Goal: Task Accomplishment & Management: Manage account settings

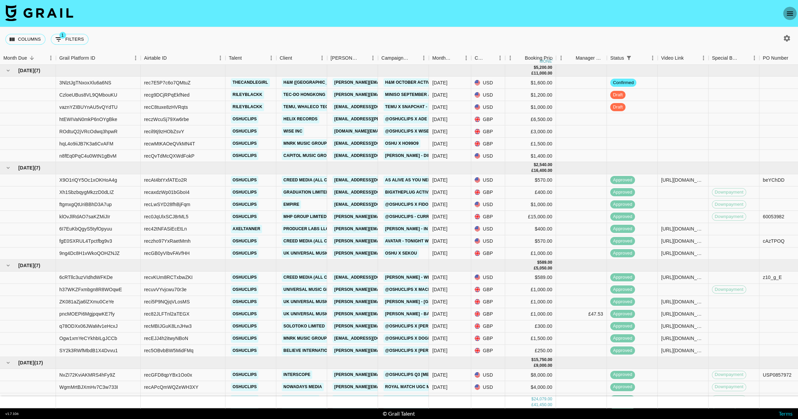
click at [790, 10] on icon "open drawer" at bounding box center [790, 13] width 8 height 8
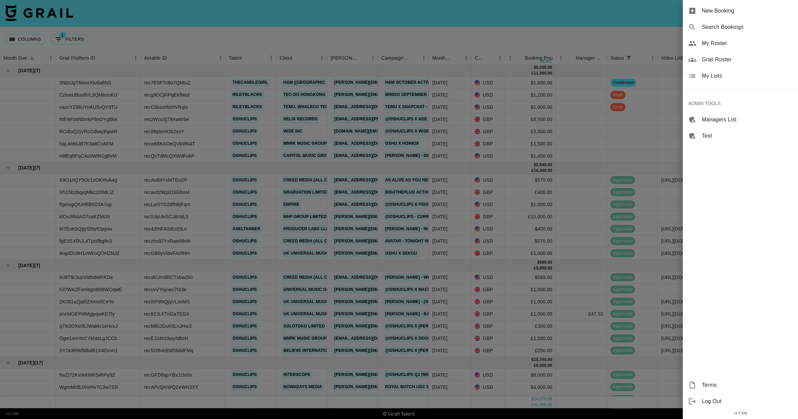
click at [713, 73] on span "My Lists" at bounding box center [747, 76] width 91 height 8
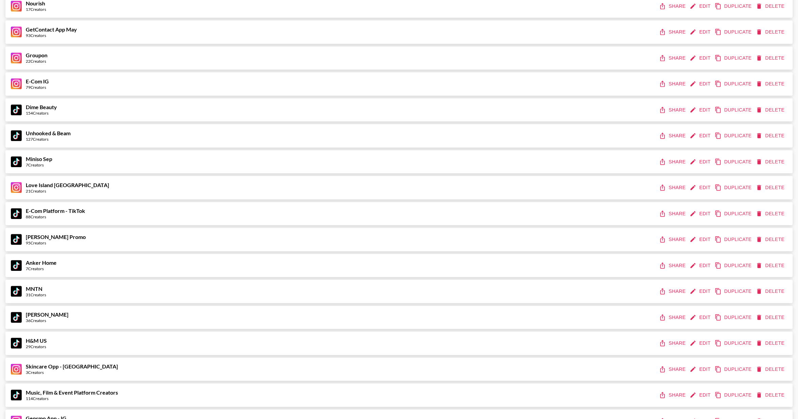
scroll to position [550, 0]
click at [711, 159] on button "Edit" at bounding box center [701, 161] width 25 height 13
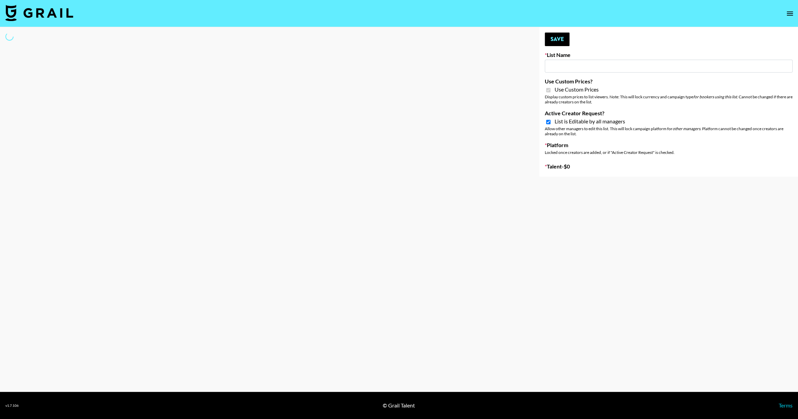
type input "Miniso Sep"
checkbox input "true"
select select "Brand"
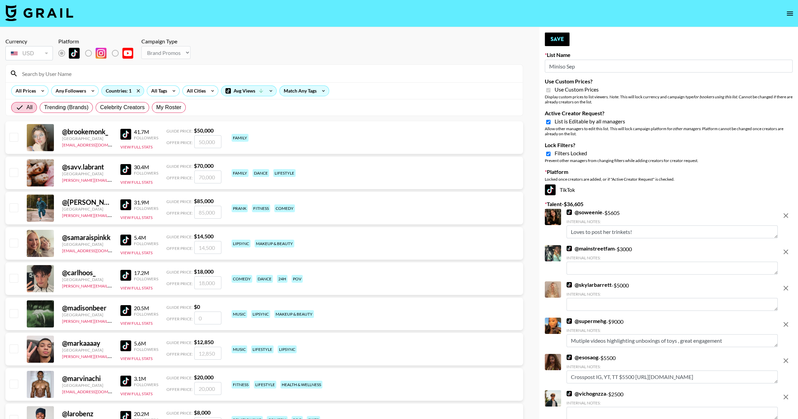
click at [583, 64] on input "Miniso Sep" at bounding box center [669, 66] width 248 height 13
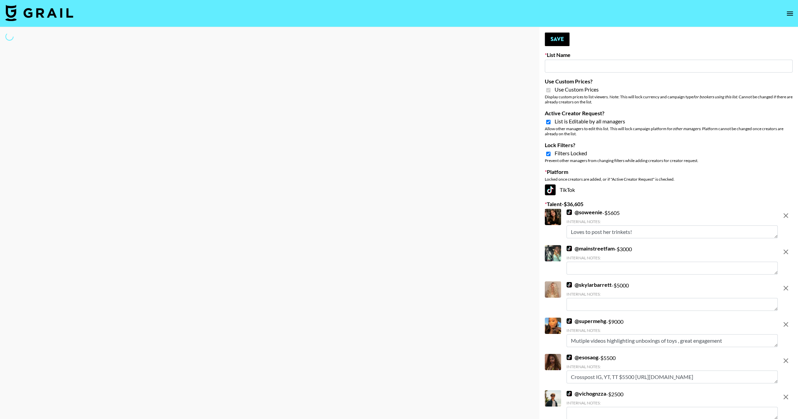
type input "E"
select select "Brand"
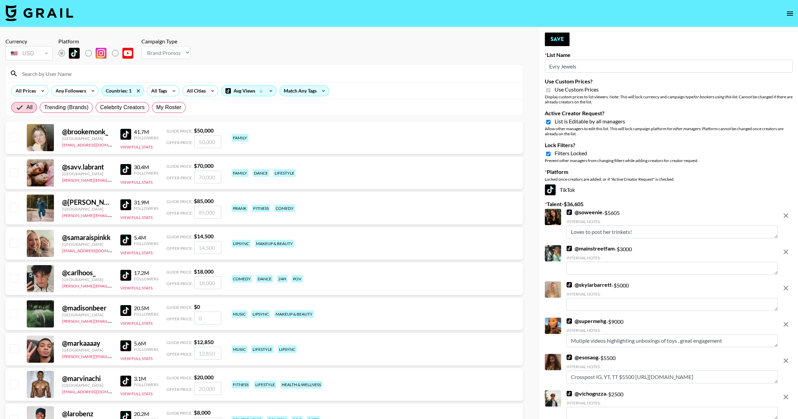
click at [788, 217] on icon "remove" at bounding box center [786, 215] width 5 height 5
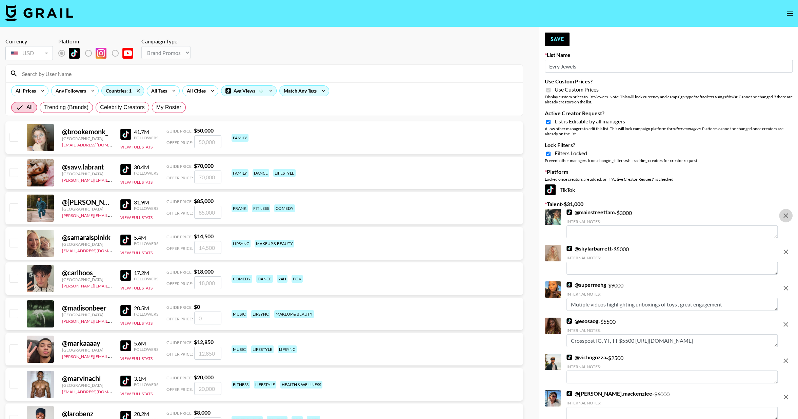
click at [788, 217] on icon "remove" at bounding box center [786, 215] width 5 height 5
click at [788, 250] on icon "remove" at bounding box center [786, 252] width 5 height 5
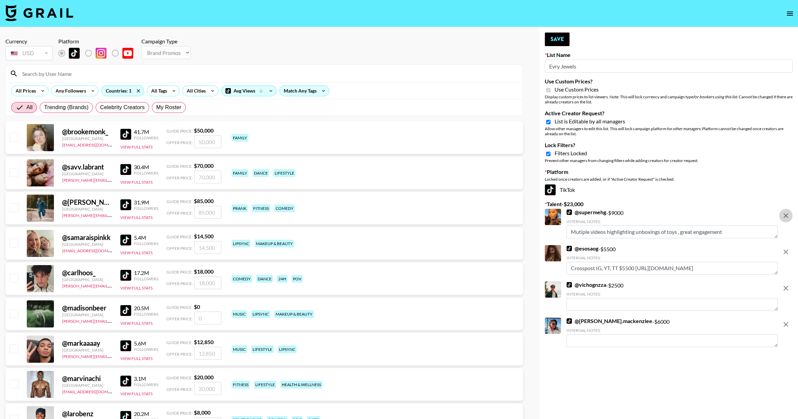
click at [788, 217] on icon "remove" at bounding box center [786, 215] width 5 height 5
click at [788, 250] on icon "remove" at bounding box center [786, 252] width 5 height 5
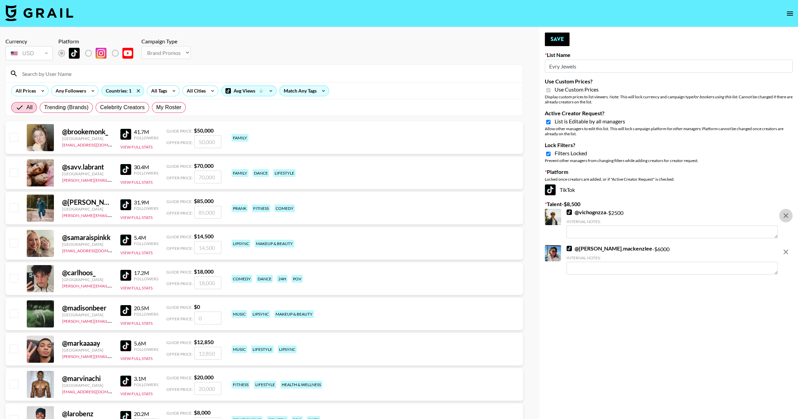
click at [788, 217] on icon "remove" at bounding box center [786, 215] width 5 height 5
click at [788, 250] on icon "remove" at bounding box center [786, 252] width 5 height 5
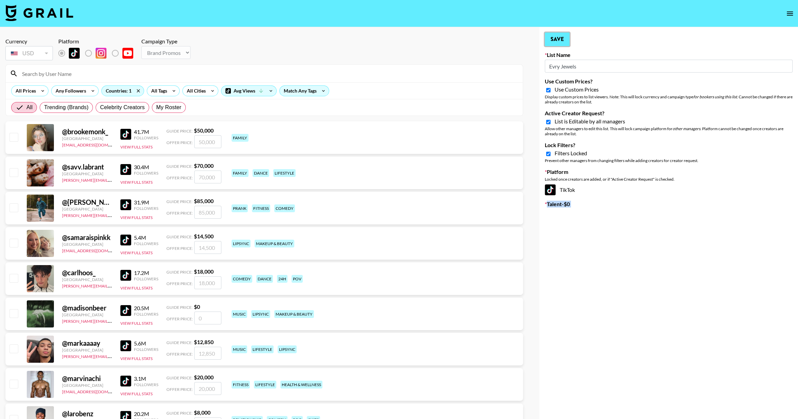
click at [559, 42] on button "Save" at bounding box center [557, 40] width 25 height 14
type input "Evry Jewels"
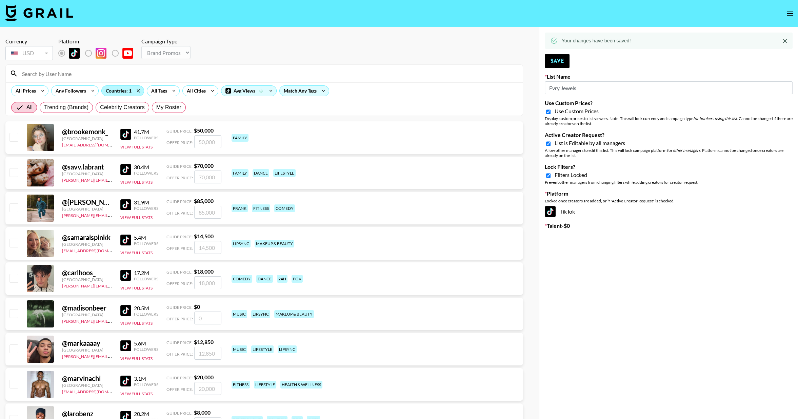
click at [122, 92] on div "Countries: 1" at bounding box center [123, 91] width 42 height 10
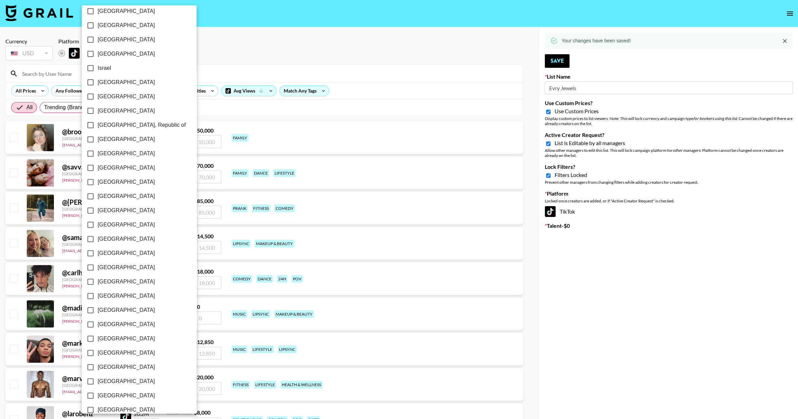
scroll to position [371, 0]
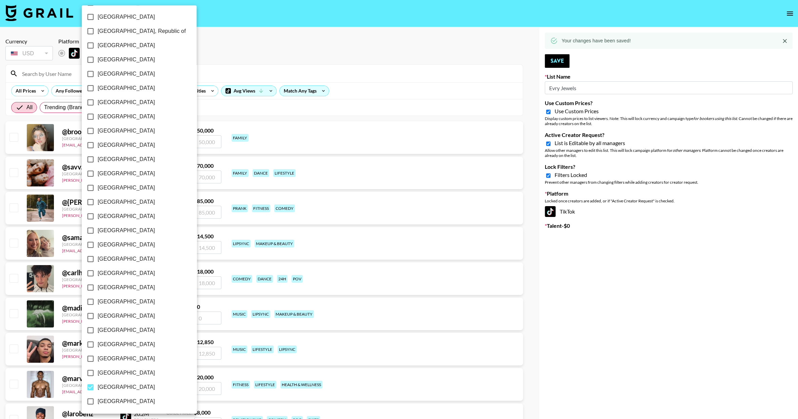
drag, startPoint x: 367, startPoint y: 62, endPoint x: 307, endPoint y: 32, distance: 67.8
click at [367, 61] on div at bounding box center [399, 209] width 798 height 419
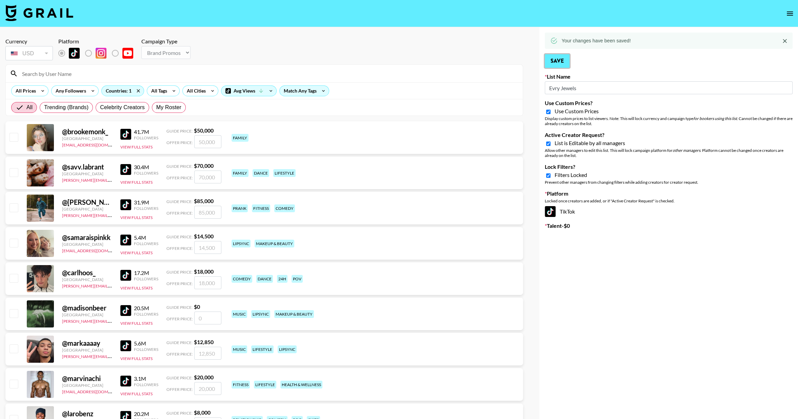
drag, startPoint x: 560, startPoint y: 63, endPoint x: 478, endPoint y: 50, distance: 82.5
click at [559, 63] on button "Save" at bounding box center [557, 61] width 25 height 14
click at [788, 14] on icon "open drawer" at bounding box center [790, 14] width 6 height 4
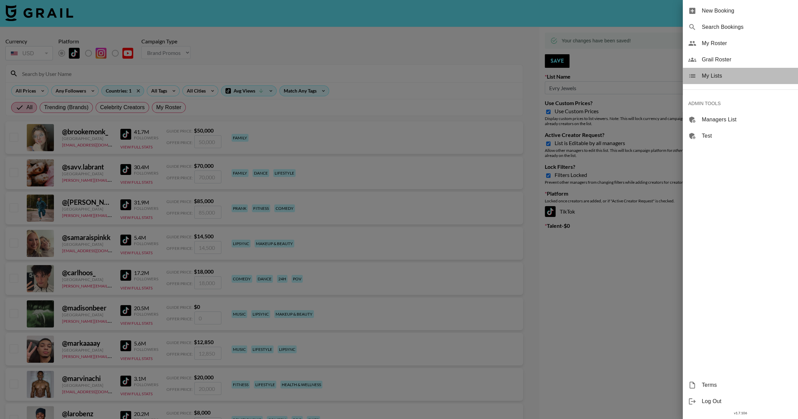
click at [706, 76] on span "My Lists" at bounding box center [747, 76] width 91 height 8
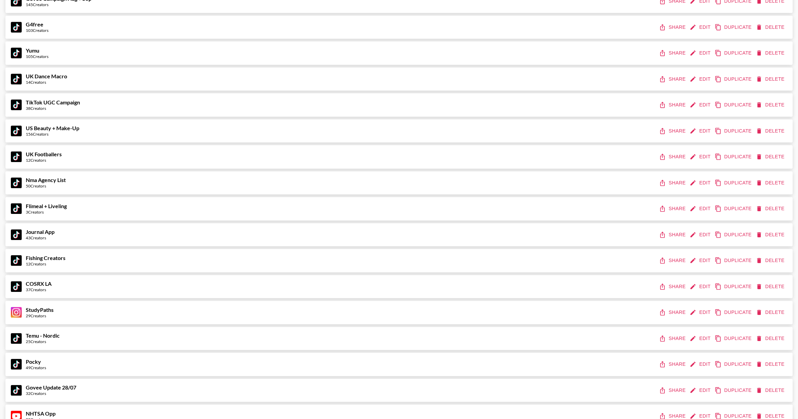
scroll to position [1048, 0]
click at [697, 182] on button "Edit" at bounding box center [701, 182] width 25 height 13
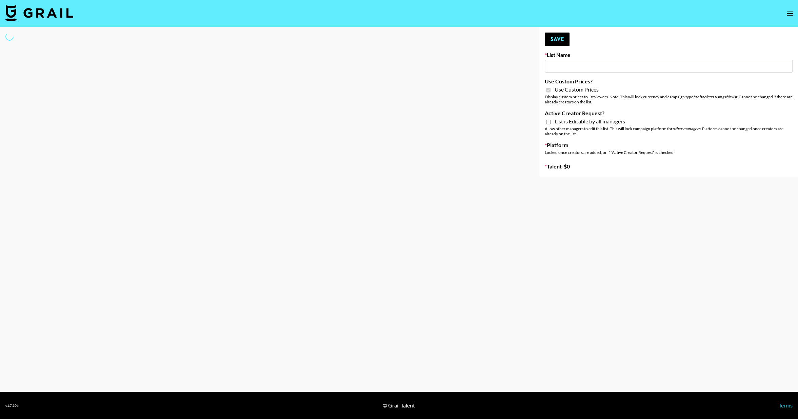
type input "Nma Agency List"
checkbox input "true"
select select "Brand"
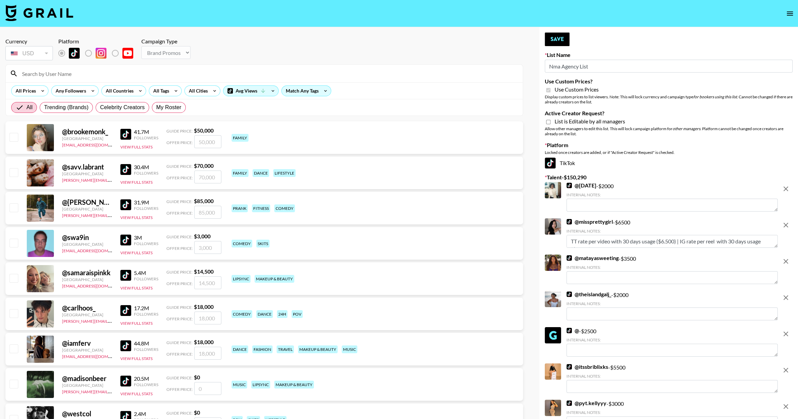
click at [787, 187] on icon "remove" at bounding box center [786, 189] width 8 height 8
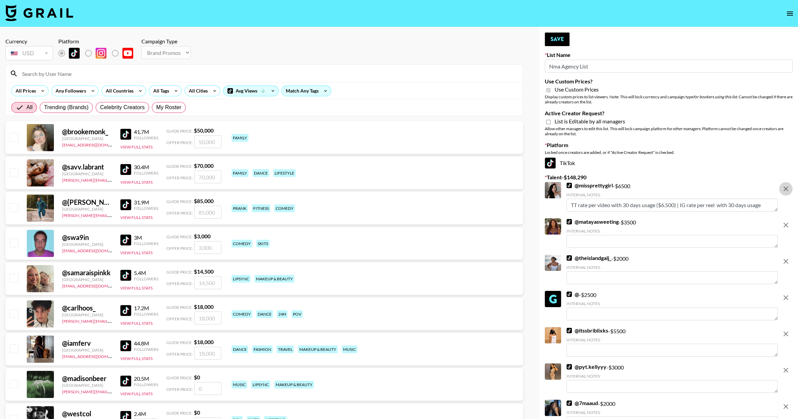
click at [787, 187] on icon "remove" at bounding box center [786, 189] width 8 height 8
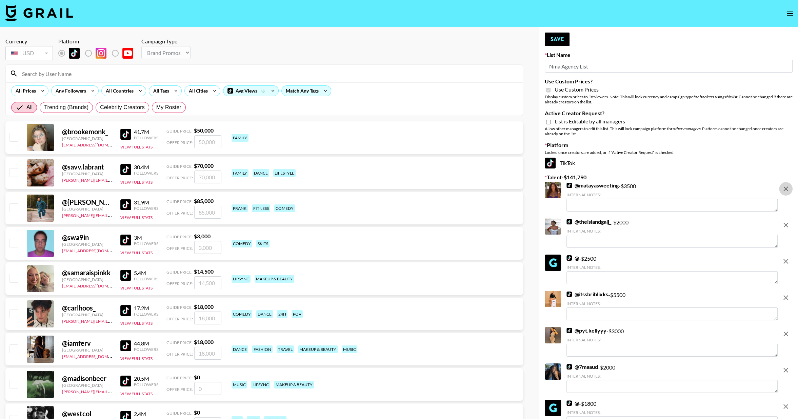
click at [787, 187] on icon "remove" at bounding box center [786, 189] width 8 height 8
click at [787, 221] on icon "remove" at bounding box center [786, 225] width 8 height 8
click at [787, 257] on icon "remove" at bounding box center [786, 261] width 8 height 8
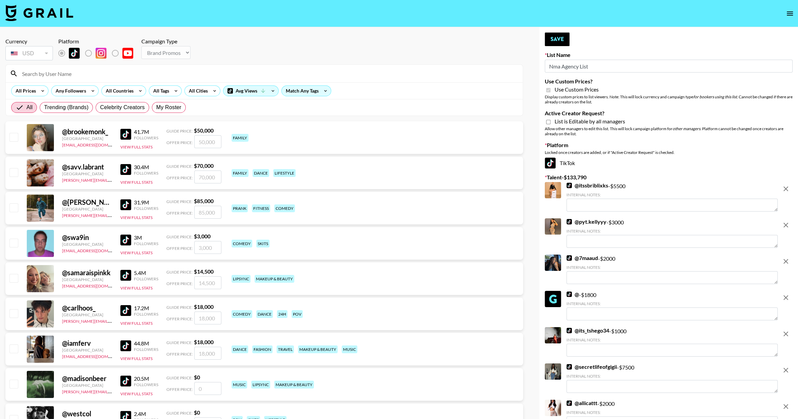
click at [787, 186] on icon "remove" at bounding box center [786, 189] width 8 height 8
click at [787, 221] on icon "remove" at bounding box center [786, 225] width 8 height 8
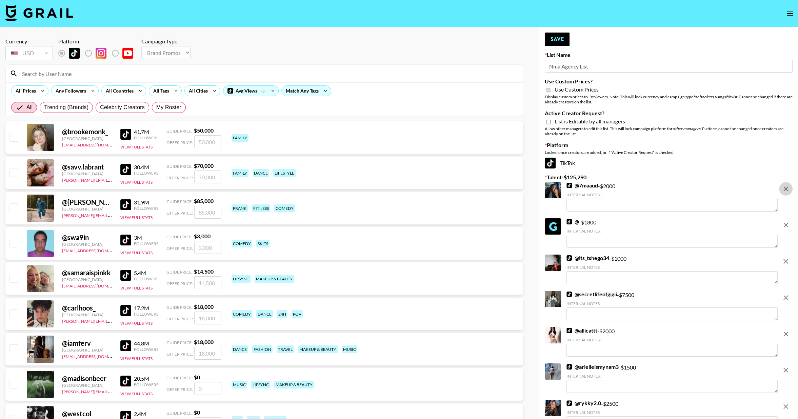
click at [787, 187] on icon "remove" at bounding box center [786, 189] width 8 height 8
click at [786, 221] on icon "remove" at bounding box center [786, 225] width 8 height 8
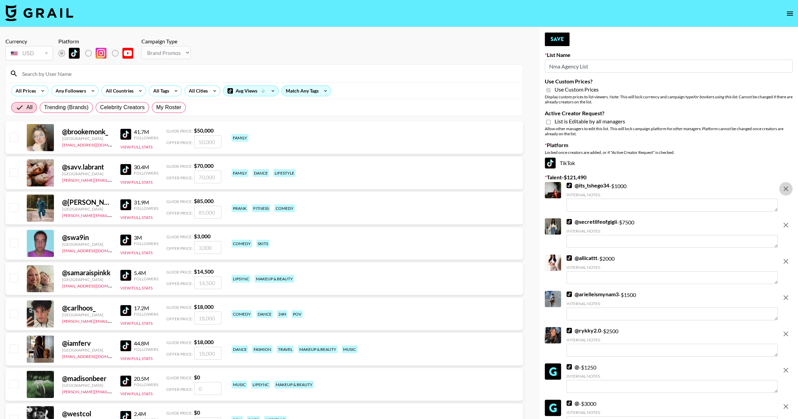
click at [788, 186] on icon "remove" at bounding box center [786, 189] width 8 height 8
click at [788, 221] on icon "remove" at bounding box center [786, 225] width 8 height 8
click at [788, 257] on icon "remove" at bounding box center [786, 261] width 8 height 8
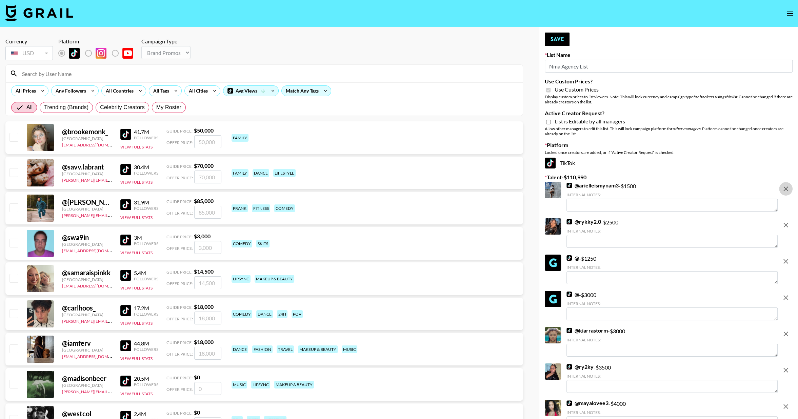
click at [788, 186] on icon "remove" at bounding box center [786, 189] width 8 height 8
click at [787, 221] on icon "remove" at bounding box center [786, 225] width 8 height 8
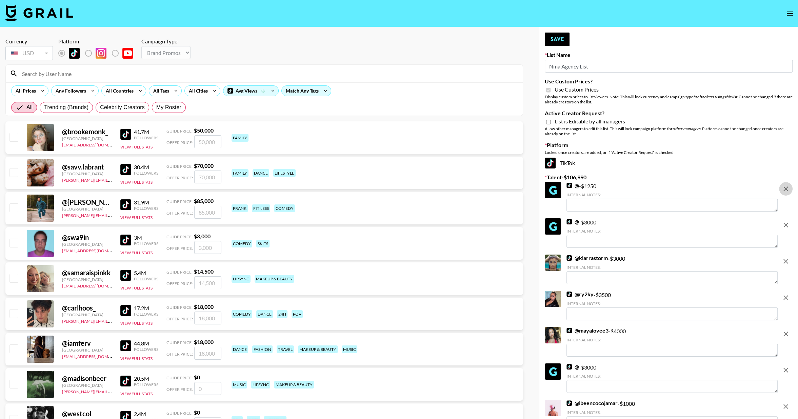
click at [787, 186] on icon "remove" at bounding box center [786, 189] width 8 height 8
click at [787, 221] on icon "remove" at bounding box center [786, 225] width 8 height 8
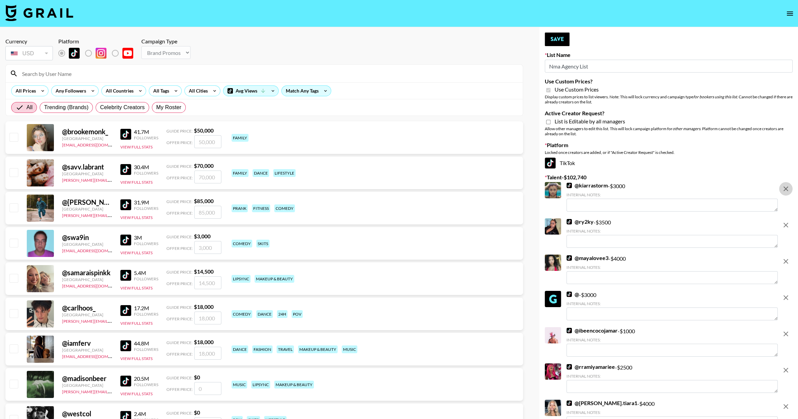
click at [786, 186] on icon "remove" at bounding box center [786, 189] width 8 height 8
click at [787, 221] on icon "remove" at bounding box center [786, 225] width 8 height 8
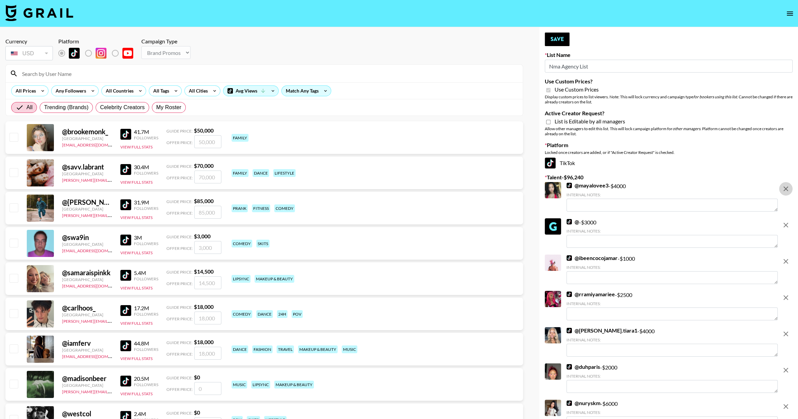
click at [787, 186] on icon "remove" at bounding box center [786, 189] width 8 height 8
click at [787, 221] on icon "remove" at bounding box center [786, 225] width 8 height 8
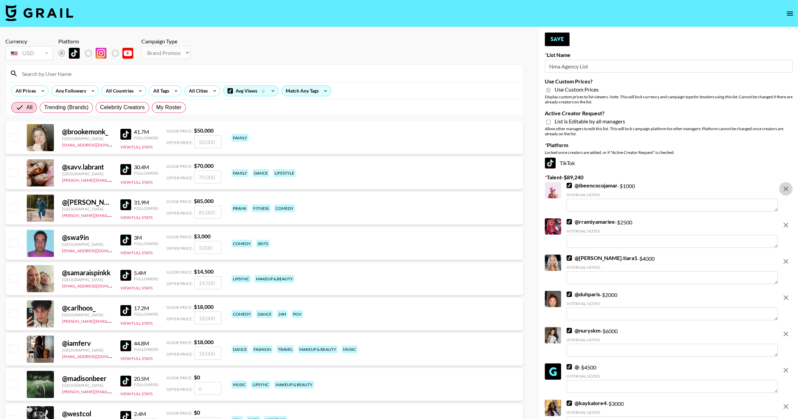
click at [787, 186] on icon "remove" at bounding box center [786, 189] width 8 height 8
click at [787, 221] on icon "remove" at bounding box center [786, 225] width 8 height 8
click at [787, 257] on icon "remove" at bounding box center [786, 261] width 8 height 8
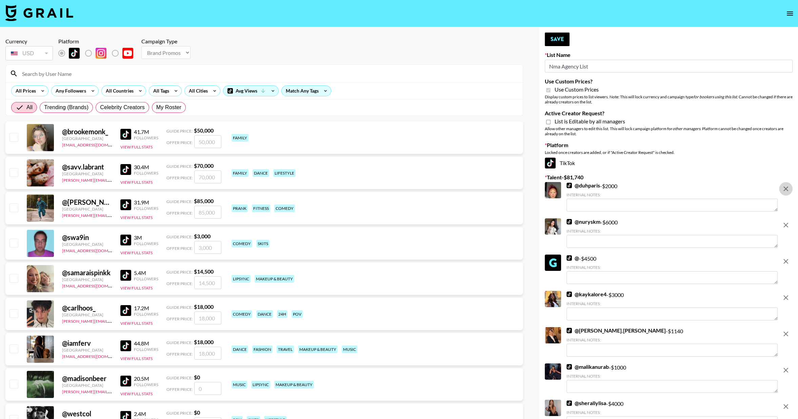
click at [787, 186] on icon "remove" at bounding box center [786, 189] width 8 height 8
click at [787, 221] on icon "remove" at bounding box center [786, 225] width 8 height 8
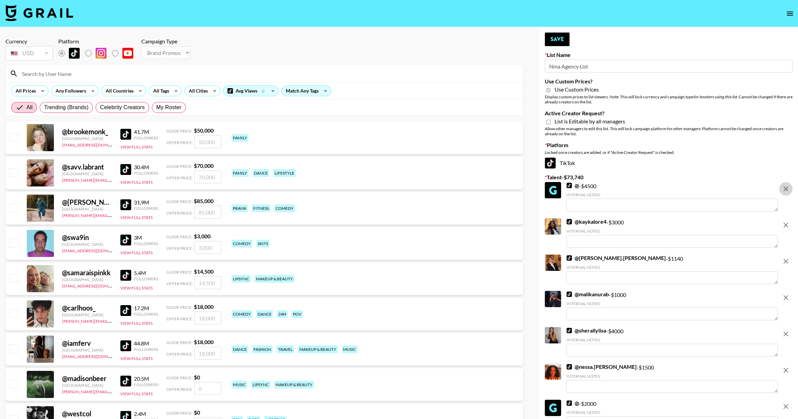
click at [787, 186] on icon "remove" at bounding box center [786, 189] width 8 height 8
click at [787, 221] on icon "remove" at bounding box center [786, 225] width 8 height 8
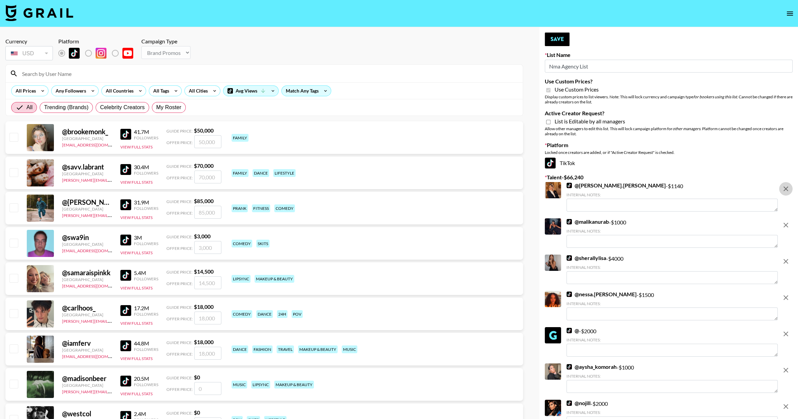
click at [786, 186] on icon "remove" at bounding box center [786, 189] width 8 height 8
click at [786, 221] on icon "remove" at bounding box center [786, 225] width 8 height 8
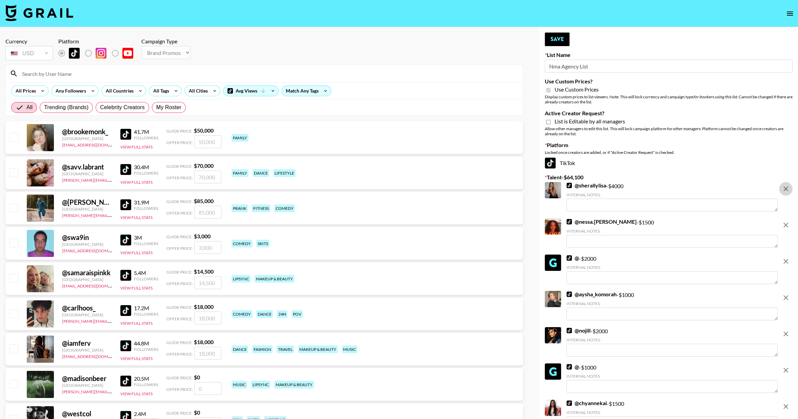
click at [786, 186] on icon "remove" at bounding box center [786, 189] width 8 height 8
click at [786, 221] on icon "remove" at bounding box center [786, 225] width 8 height 8
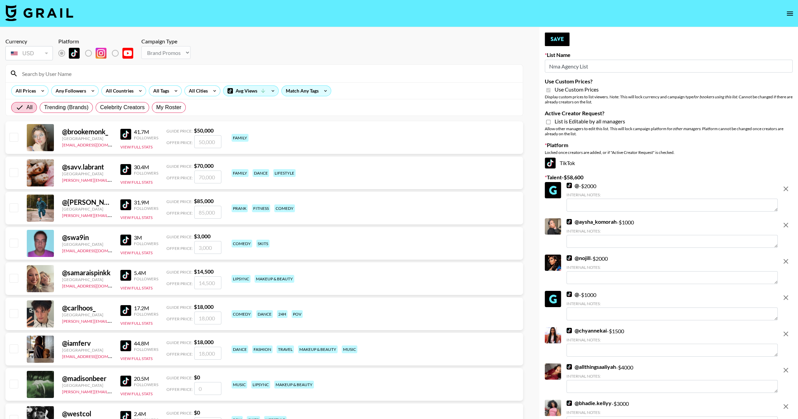
click at [786, 186] on icon "remove" at bounding box center [786, 189] width 8 height 8
click at [786, 221] on icon "remove" at bounding box center [786, 225] width 8 height 8
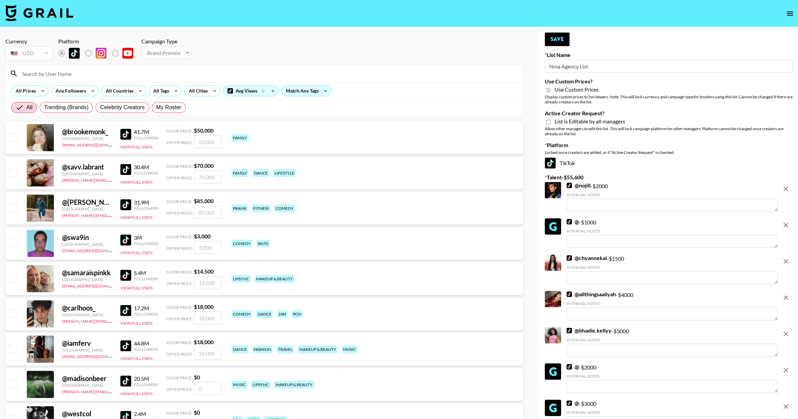
click at [786, 186] on icon "remove" at bounding box center [786, 189] width 8 height 8
click at [786, 221] on icon "remove" at bounding box center [786, 225] width 8 height 8
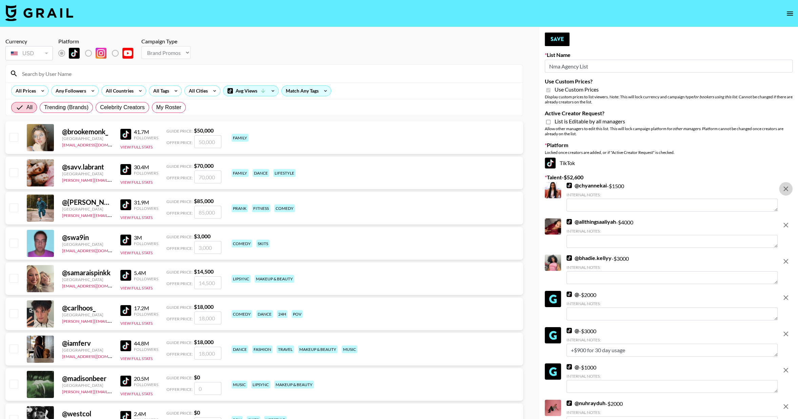
click at [786, 186] on icon "remove" at bounding box center [786, 189] width 8 height 8
click at [786, 221] on icon "remove" at bounding box center [786, 225] width 8 height 8
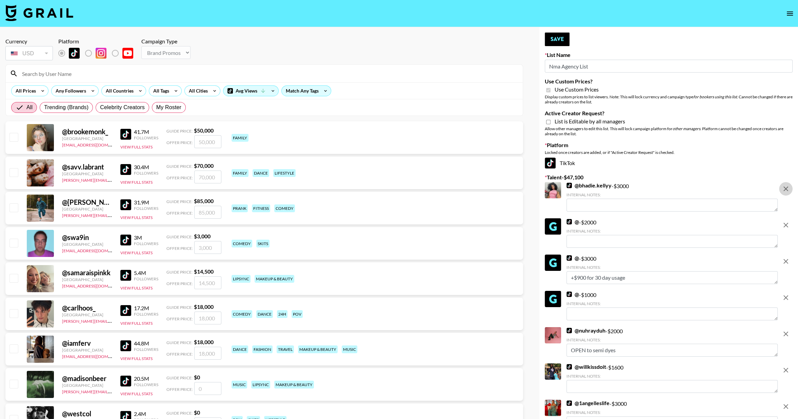
click at [786, 186] on icon "remove" at bounding box center [786, 189] width 8 height 8
click at [786, 221] on icon "remove" at bounding box center [786, 225] width 8 height 8
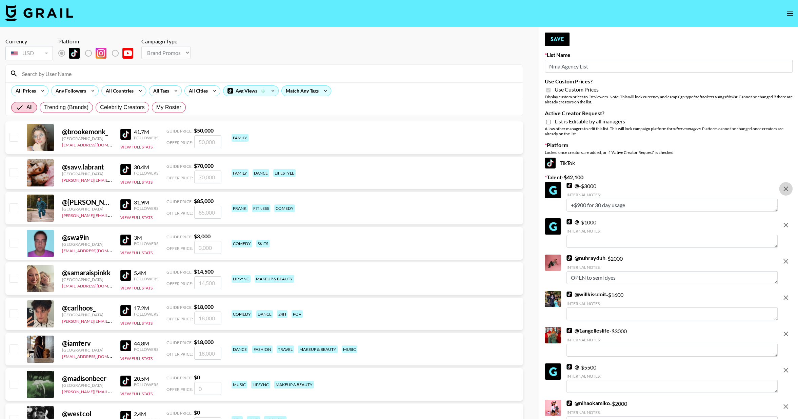
click at [786, 186] on icon "remove" at bounding box center [786, 189] width 8 height 8
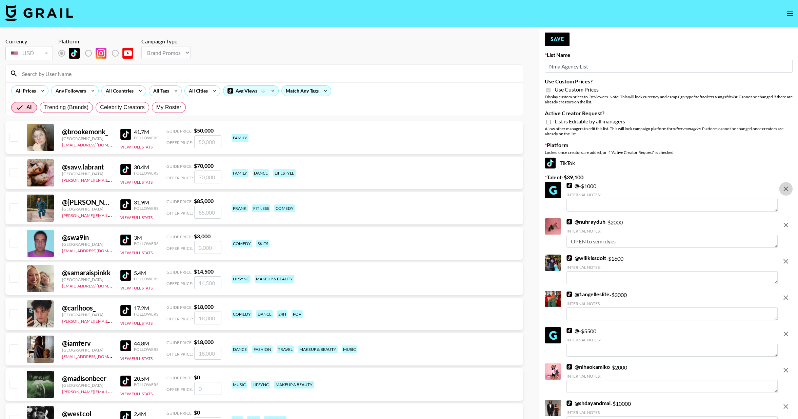
click at [786, 186] on icon "remove" at bounding box center [786, 189] width 8 height 8
click at [784, 221] on icon "remove" at bounding box center [786, 225] width 8 height 8
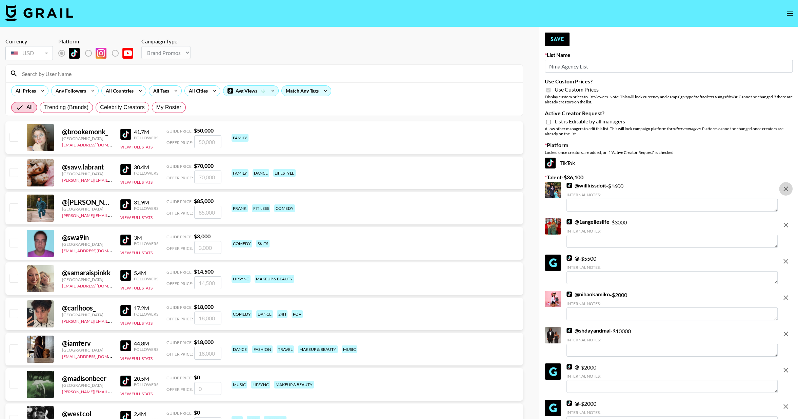
click at [784, 186] on icon "remove" at bounding box center [786, 189] width 8 height 8
click at [784, 221] on icon "remove" at bounding box center [786, 225] width 8 height 8
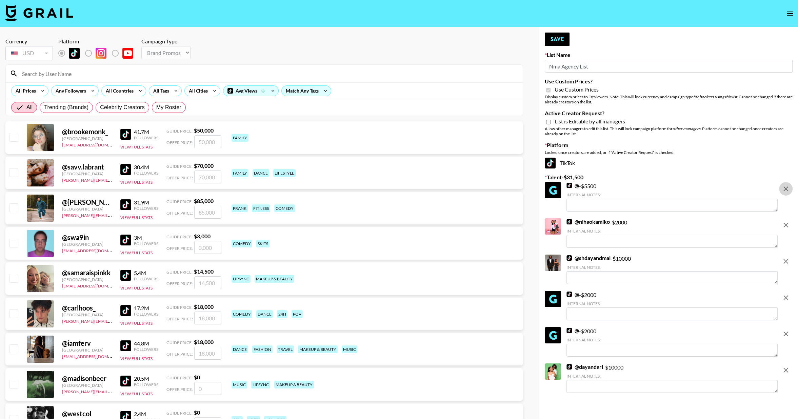
click at [784, 186] on icon "remove" at bounding box center [786, 189] width 8 height 8
click at [784, 221] on icon "remove" at bounding box center [786, 225] width 8 height 8
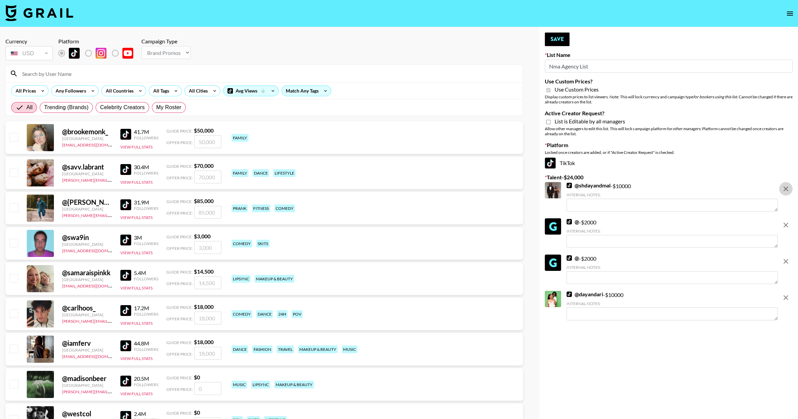
click at [784, 186] on icon "remove" at bounding box center [786, 189] width 8 height 8
click at [784, 221] on icon "remove" at bounding box center [786, 225] width 8 height 8
click at [784, 257] on icon "remove" at bounding box center [786, 261] width 8 height 8
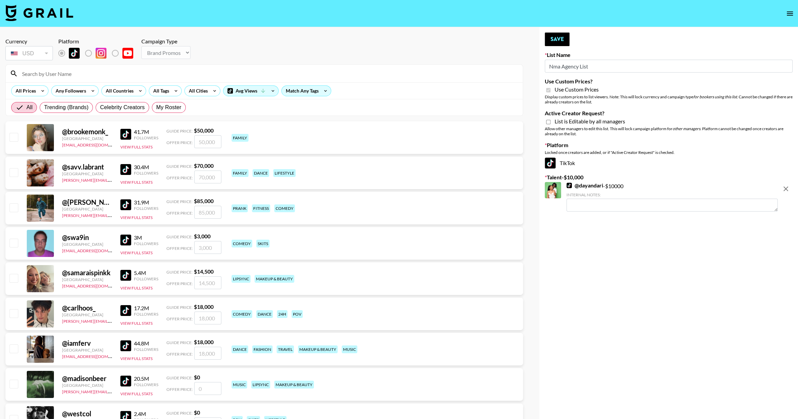
click at [784, 186] on icon "remove" at bounding box center [786, 189] width 8 height 8
click at [571, 66] on input "Nma Agency List" at bounding box center [669, 66] width 248 height 13
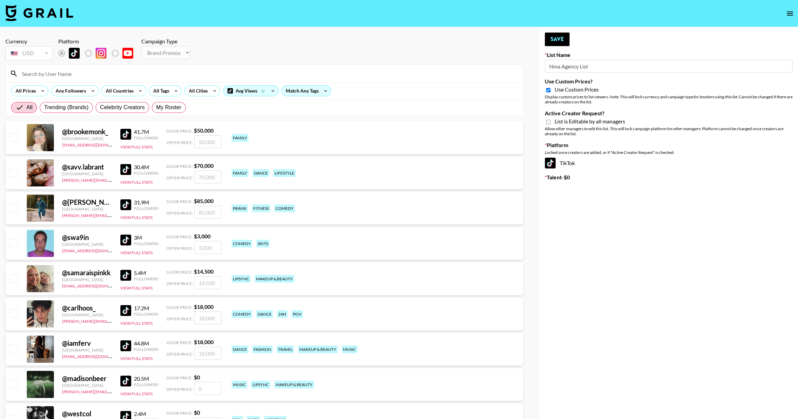
click at [570, 66] on input "Nma Agency List" at bounding box center [669, 66] width 248 height 13
click at [573, 65] on input "Nma Agency List" at bounding box center [669, 66] width 248 height 13
click at [574, 65] on input "Nma Agency List" at bounding box center [669, 66] width 248 height 13
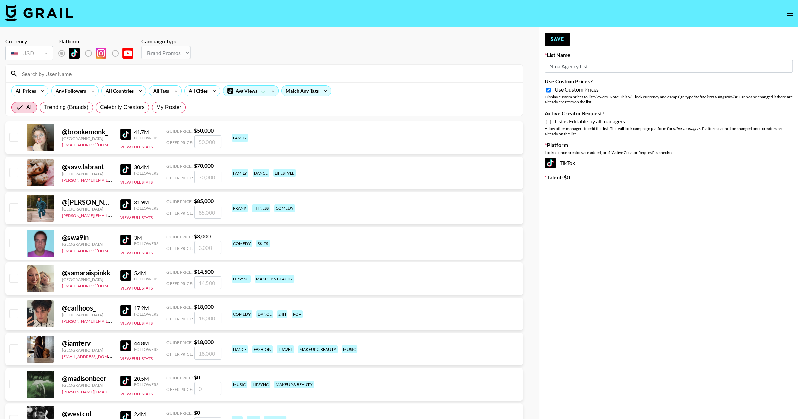
click at [574, 65] on input "Nma Agency List" at bounding box center [669, 66] width 248 height 13
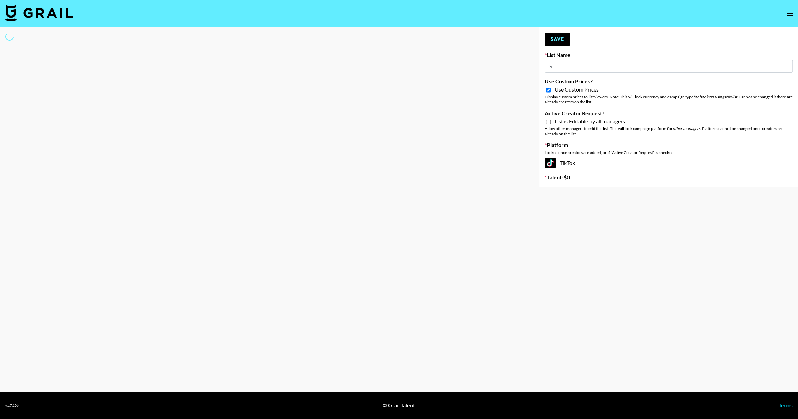
type input "SL"
select select "Brand"
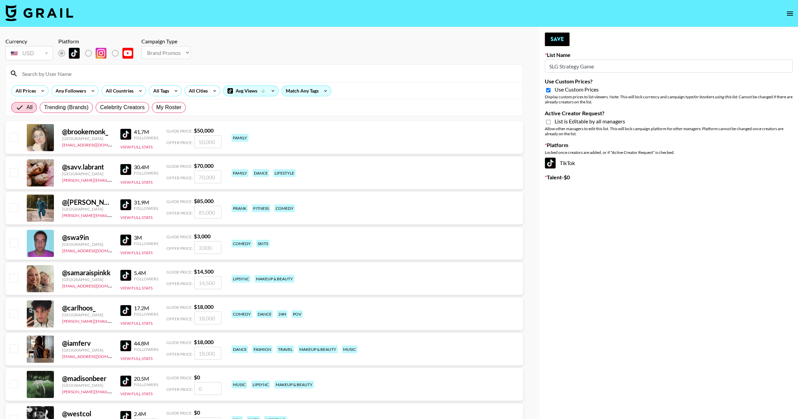
type input "SLG Strategy Game"
click at [549, 123] on input "Active Creator Request?" at bounding box center [548, 122] width 4 height 6
checkbox input "true"
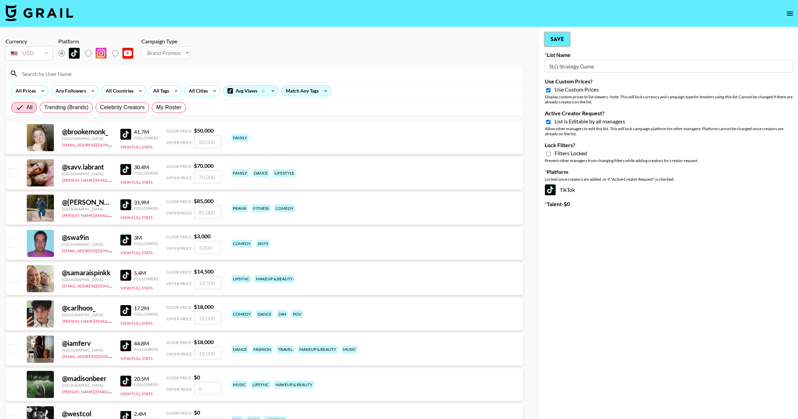
click at [551, 45] on button "Save" at bounding box center [557, 40] width 25 height 14
type input "Nma Agency List"
checkbox input "false"
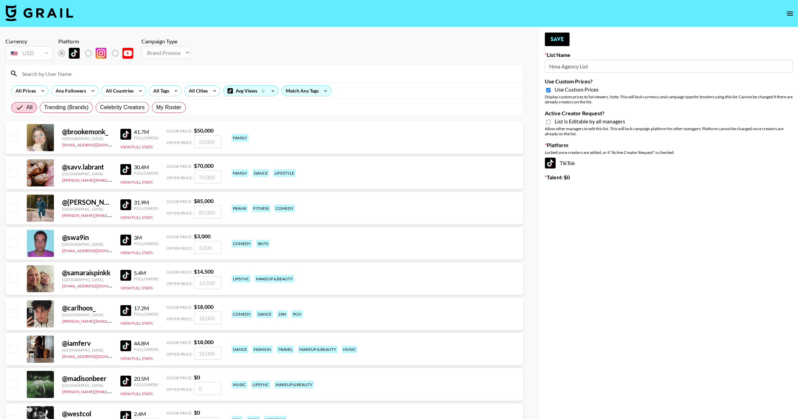
type input "SLG Strategy Game"
checkbox input "true"
